Goal: Find specific page/section: Find specific page/section

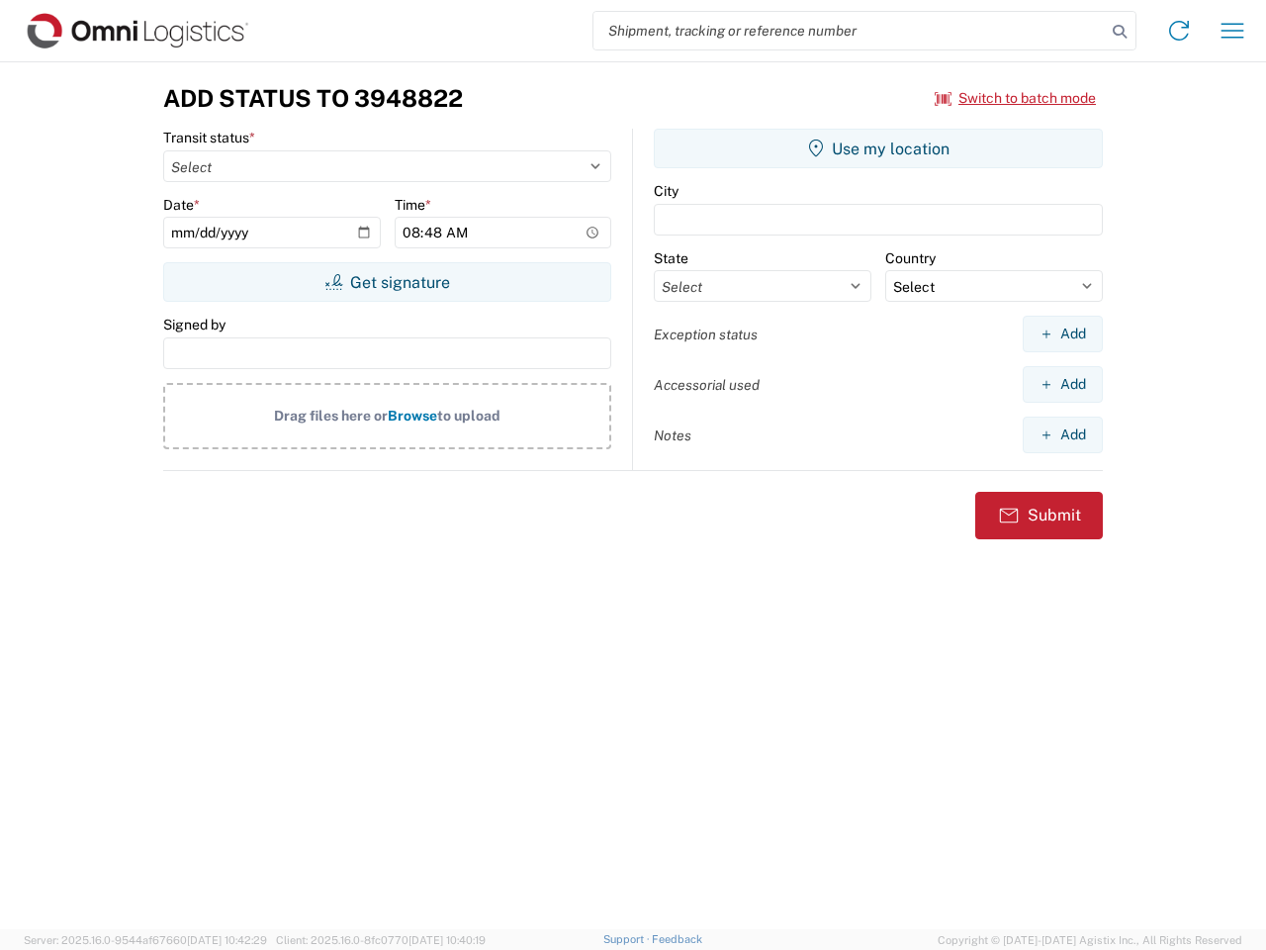
click at [850, 31] on input "search" at bounding box center [849, 31] width 512 height 38
click at [1120, 32] on icon at bounding box center [1120, 32] width 28 height 28
click at [1179, 31] on icon at bounding box center [1179, 31] width 32 height 32
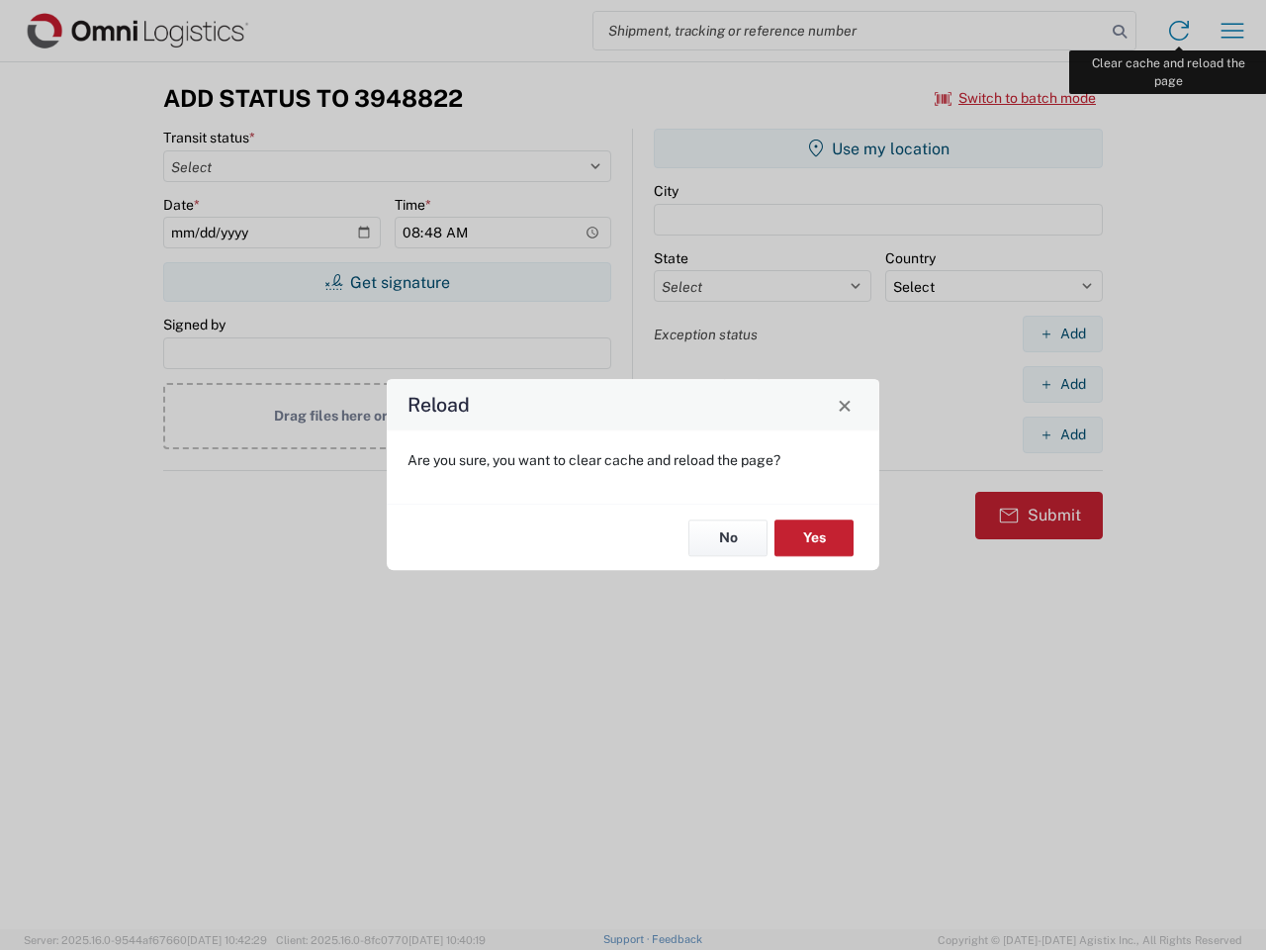
click at [1232, 31] on div "Reload Are you sure, you want to clear cache and reload the page? No Yes" at bounding box center [633, 475] width 1266 height 950
click at [1016, 98] on div "Reload Are you sure, you want to clear cache and reload the page? No Yes" at bounding box center [633, 475] width 1266 height 950
click at [387, 282] on div "Reload Are you sure, you want to clear cache and reload the page? No Yes" at bounding box center [633, 475] width 1266 height 950
click at [878, 148] on div "Reload Are you sure, you want to clear cache and reload the page? No Yes" at bounding box center [633, 475] width 1266 height 950
click at [1062, 333] on div "Reload Are you sure, you want to clear cache and reload the page? No Yes" at bounding box center [633, 475] width 1266 height 950
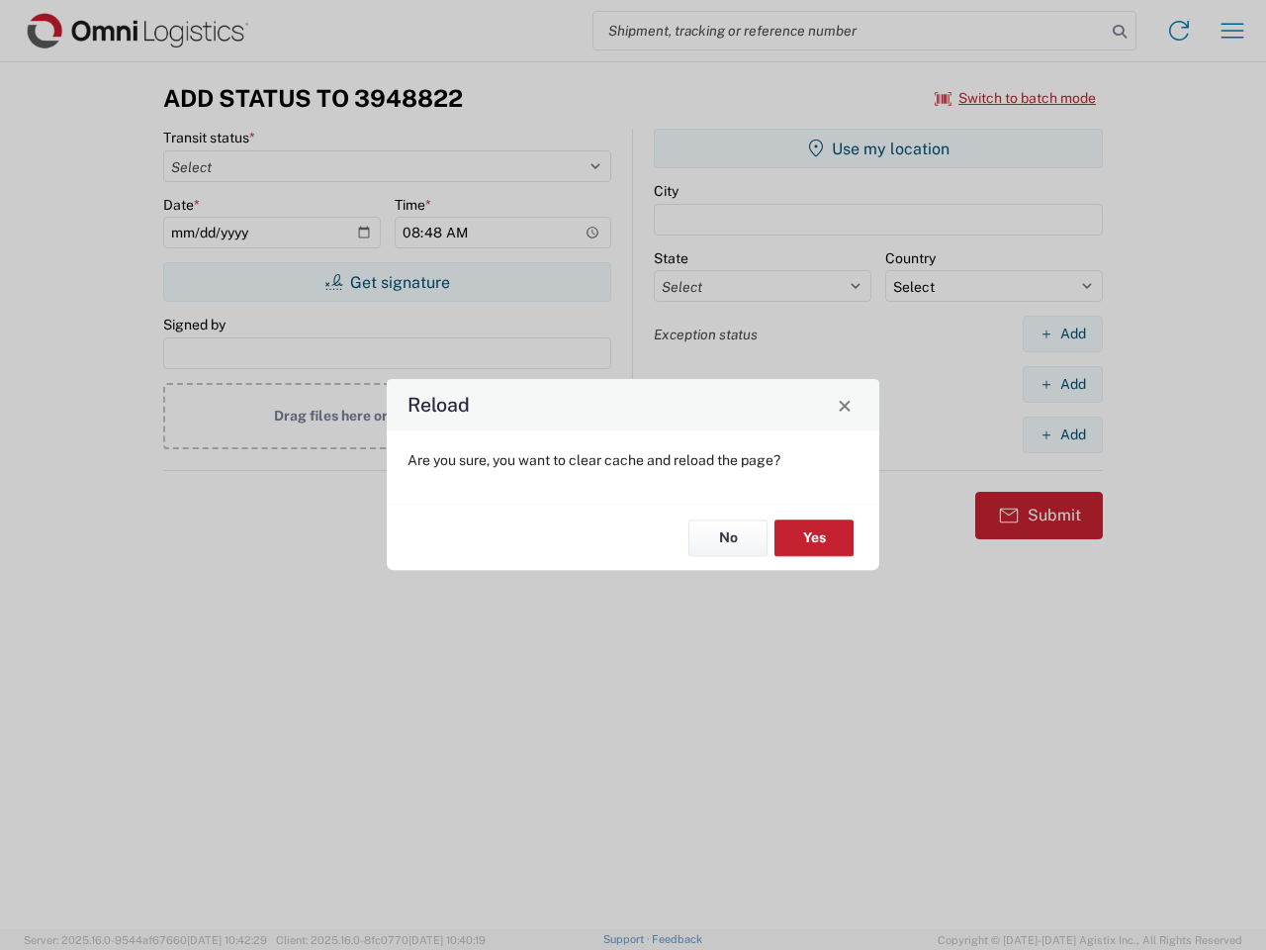
click at [1062, 384] on div "Reload Are you sure, you want to clear cache and reload the page? No Yes" at bounding box center [633, 475] width 1266 height 950
click at [1062, 434] on div "Reload Are you sure, you want to clear cache and reload the page? No Yes" at bounding box center [633, 475] width 1266 height 950
